Goal: Information Seeking & Learning: Learn about a topic

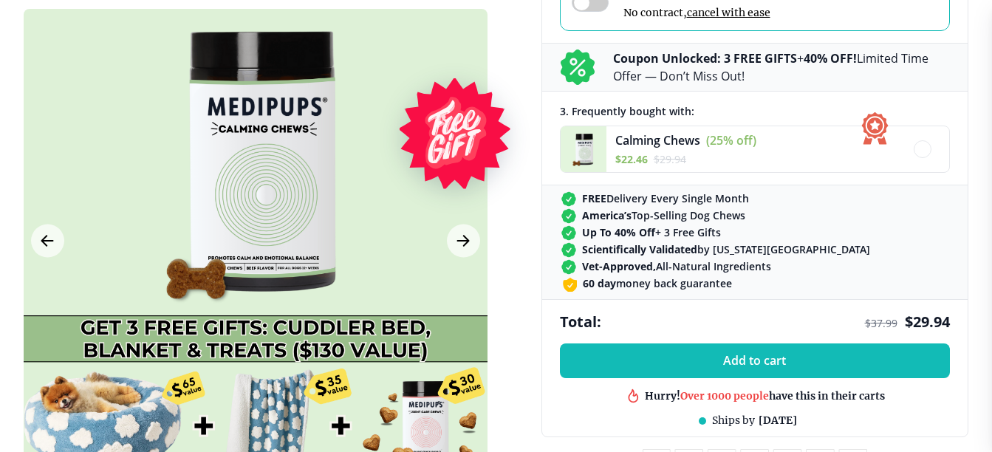
scroll to position [517, 0]
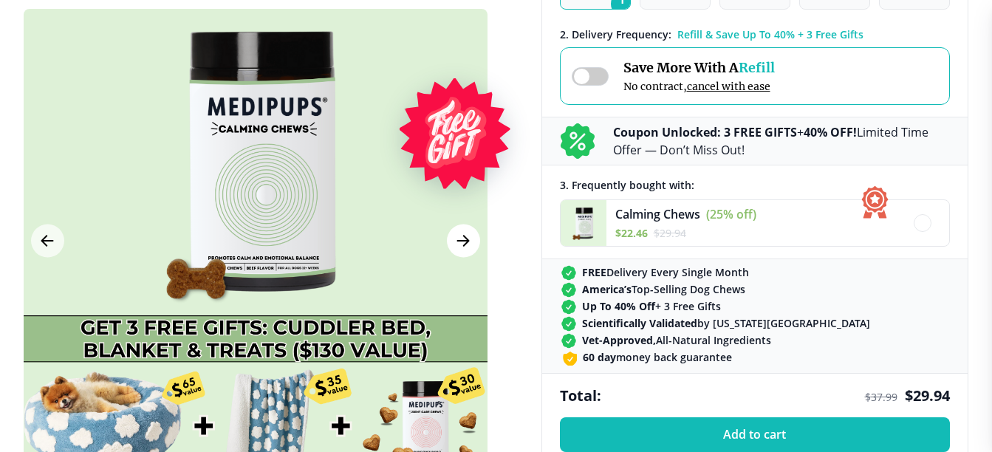
click at [461, 239] on icon "Next Image" at bounding box center [463, 241] width 18 height 18
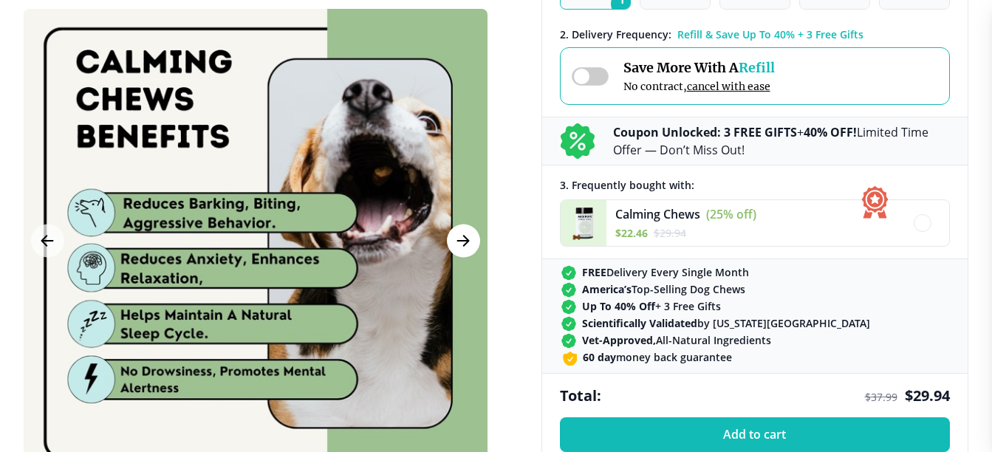
click at [458, 236] on icon "Next Image" at bounding box center [463, 241] width 18 height 18
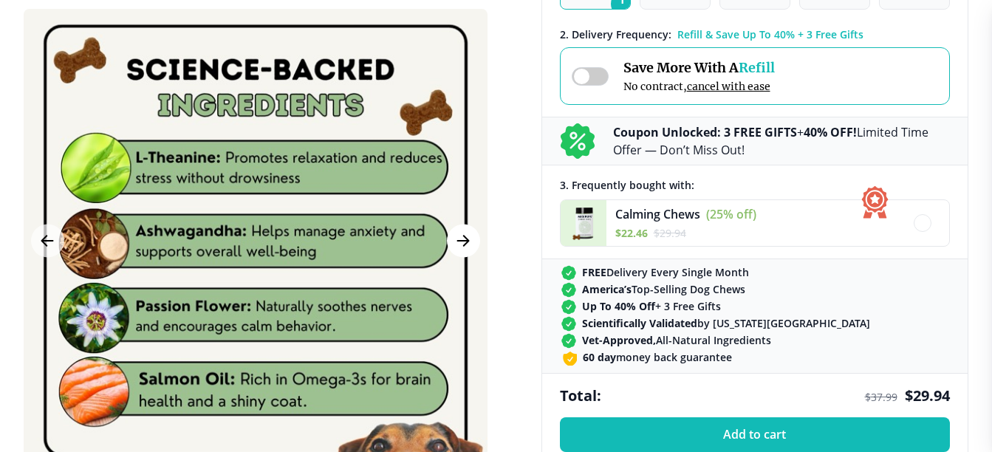
click at [458, 236] on icon "Next Image" at bounding box center [463, 241] width 18 height 18
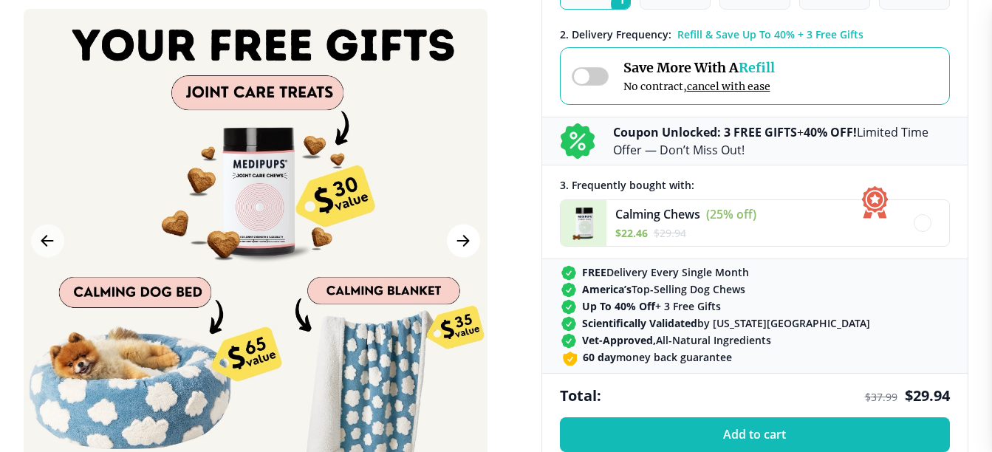
click at [458, 236] on icon "Next Image" at bounding box center [463, 241] width 18 height 18
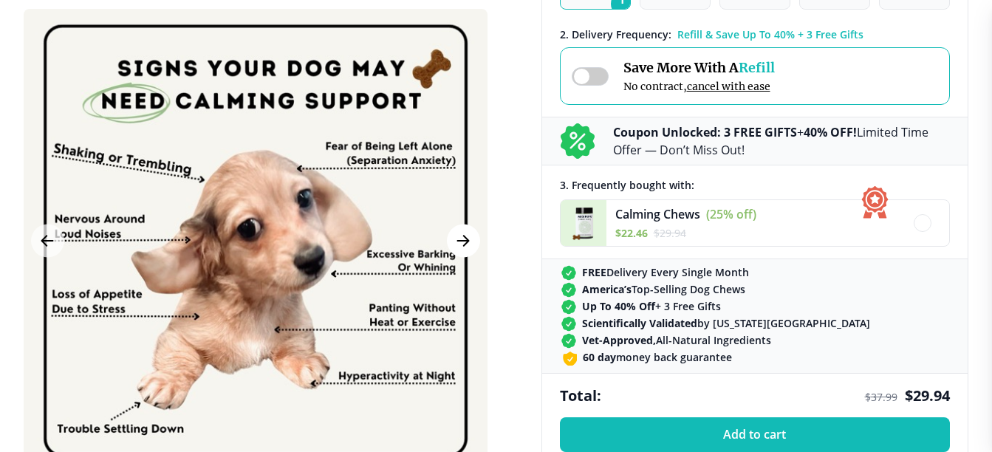
click at [458, 236] on icon "Next Image" at bounding box center [463, 241] width 18 height 18
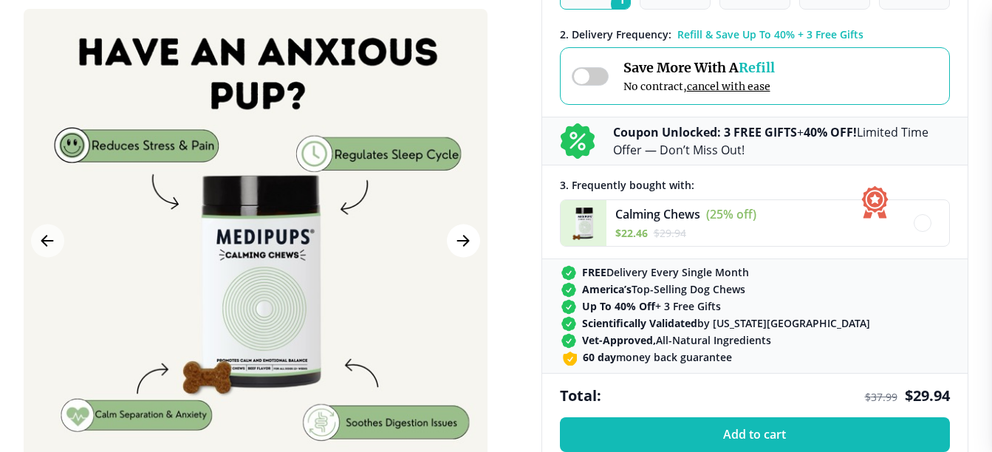
click at [458, 236] on icon "Next Image" at bounding box center [463, 241] width 18 height 18
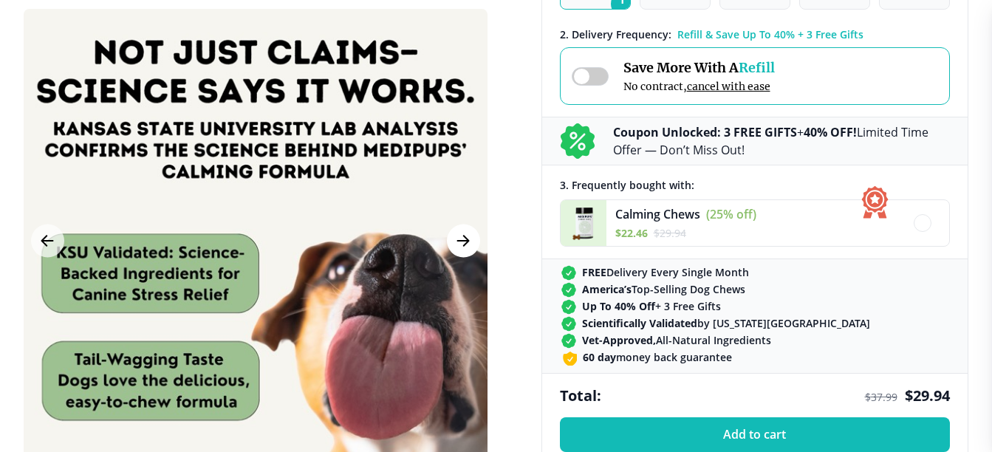
click at [458, 236] on icon "Next Image" at bounding box center [463, 241] width 18 height 18
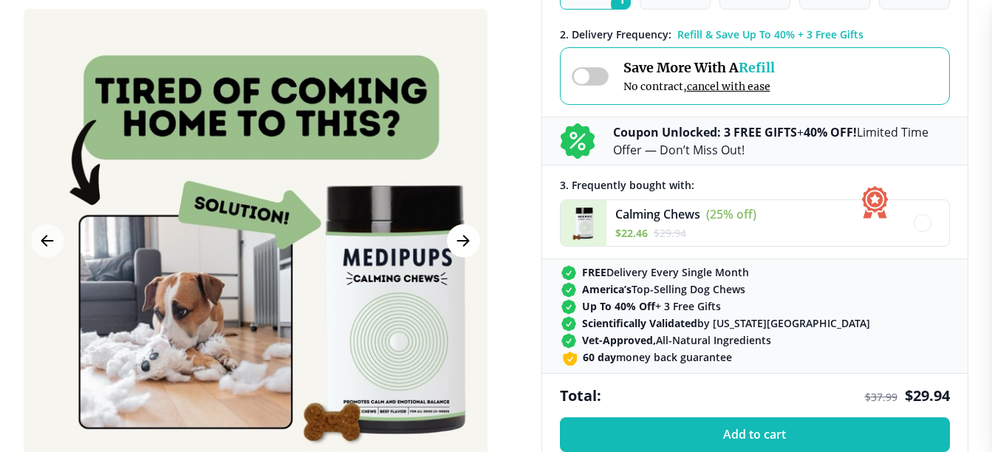
click at [458, 236] on icon "Next Image" at bounding box center [463, 241] width 18 height 18
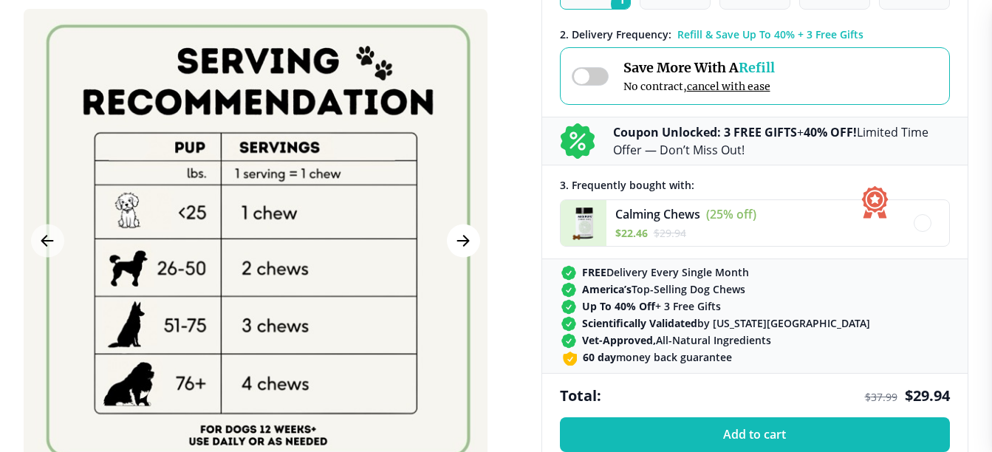
drag, startPoint x: 458, startPoint y: 236, endPoint x: 470, endPoint y: 227, distance: 14.8
click at [466, 238] on icon "Next Image" at bounding box center [463, 241] width 18 height 18
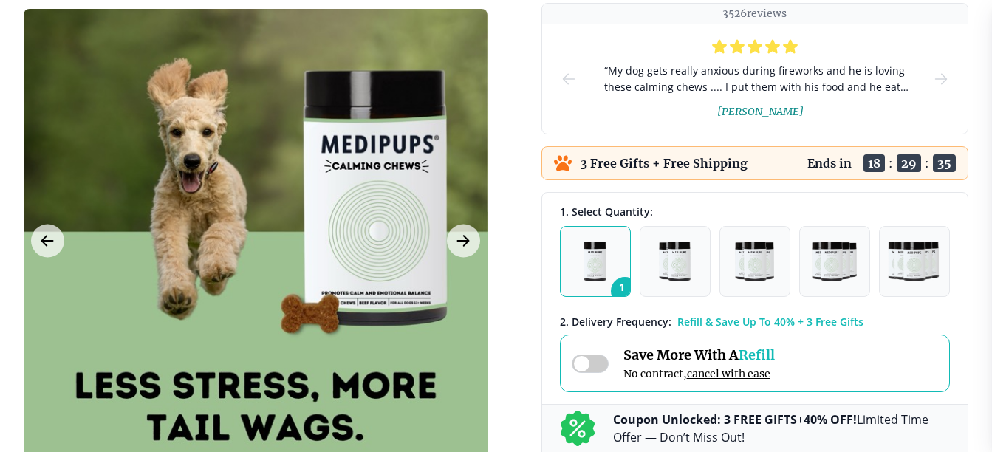
scroll to position [221, 0]
